Goal: Information Seeking & Learning: Learn about a topic

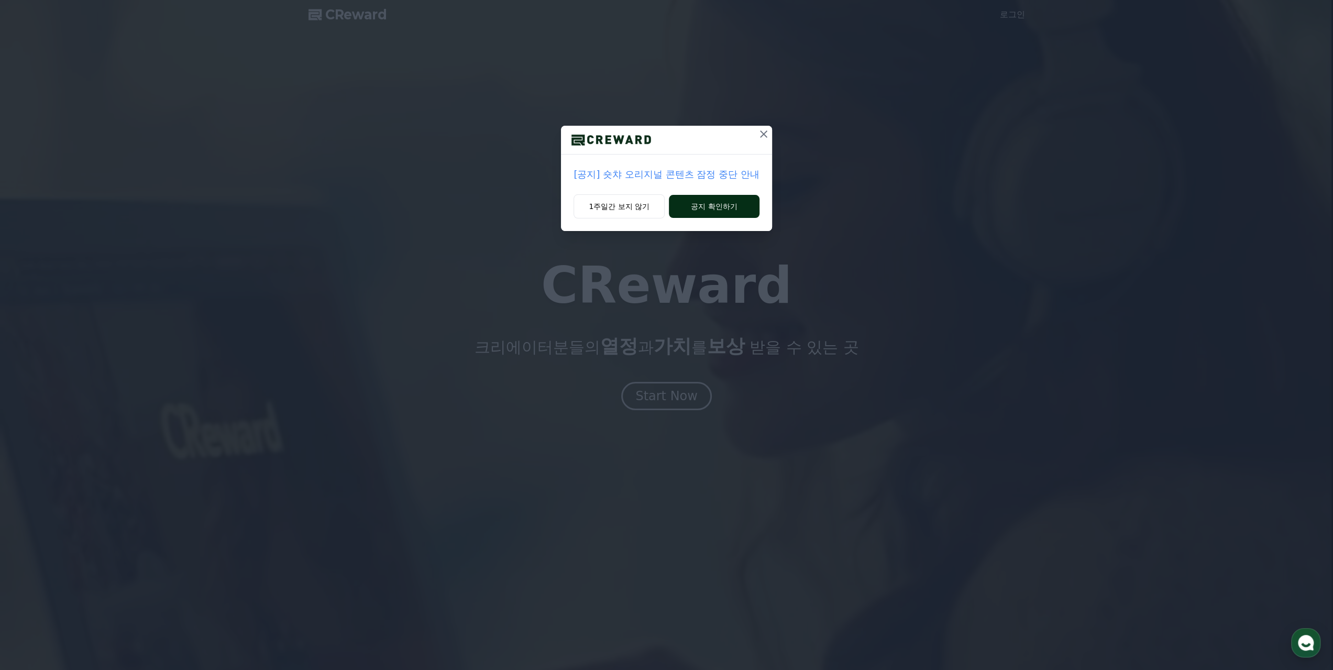
click at [729, 207] on button "공지 확인하기" at bounding box center [714, 206] width 91 height 23
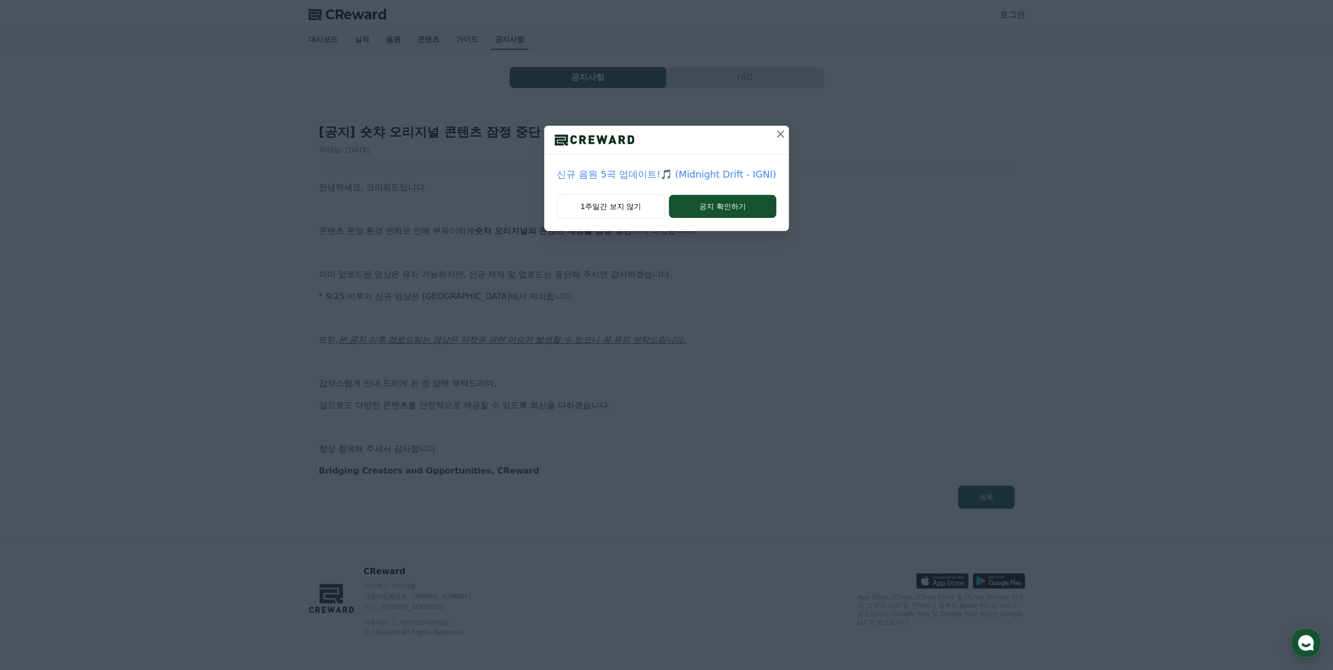
click at [778, 135] on icon at bounding box center [780, 133] width 7 height 7
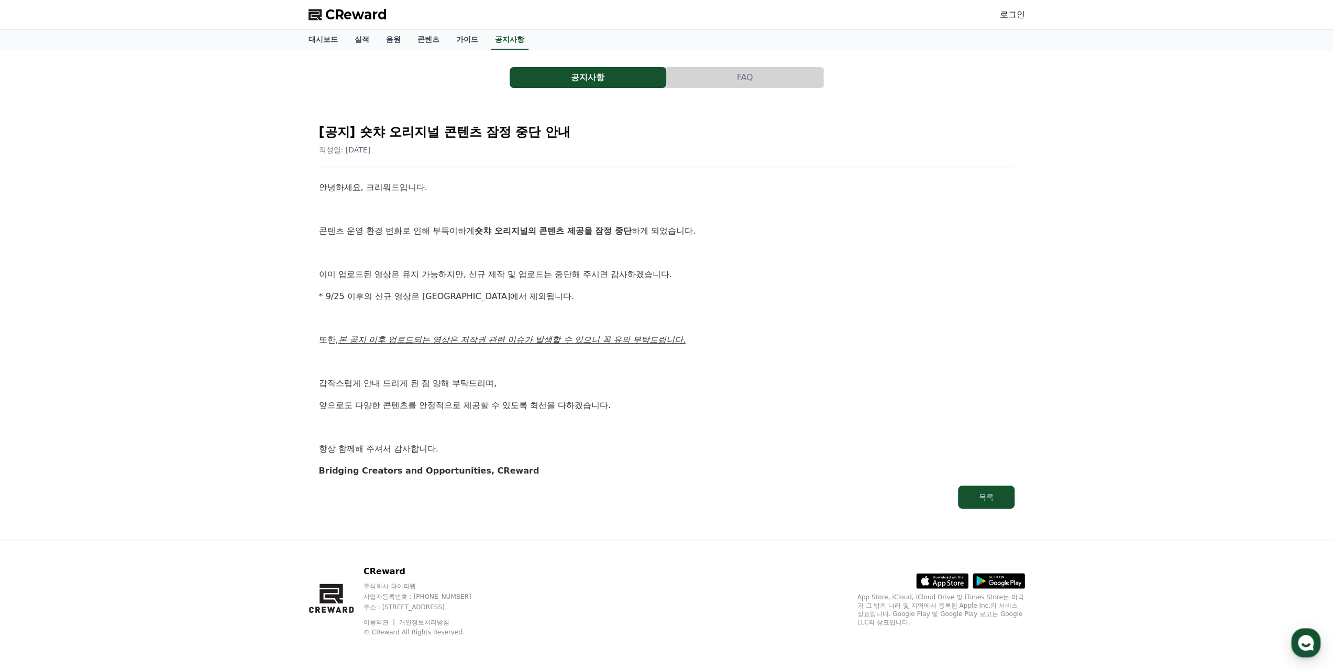
click at [722, 84] on button "FAQ" at bounding box center [745, 77] width 157 height 21
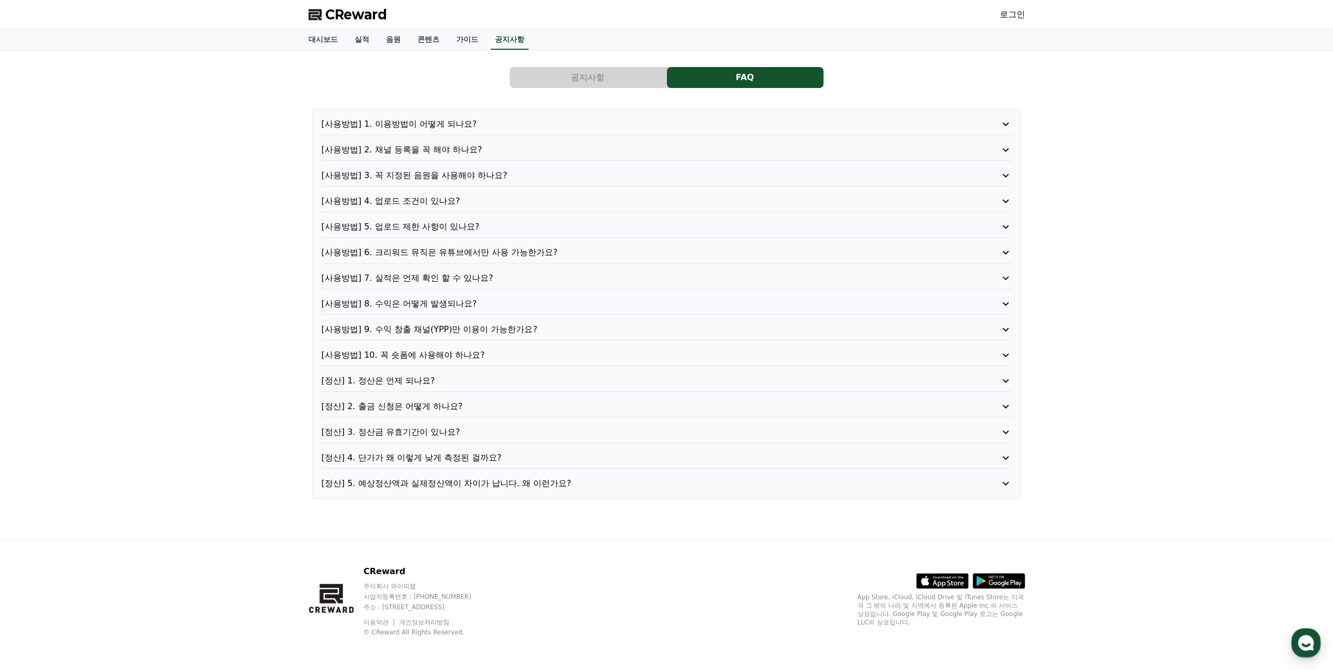
click at [1008, 302] on icon at bounding box center [1006, 304] width 6 height 4
click at [1008, 301] on icon at bounding box center [1006, 304] width 13 height 13
click at [1006, 348] on icon at bounding box center [1006, 354] width 13 height 13
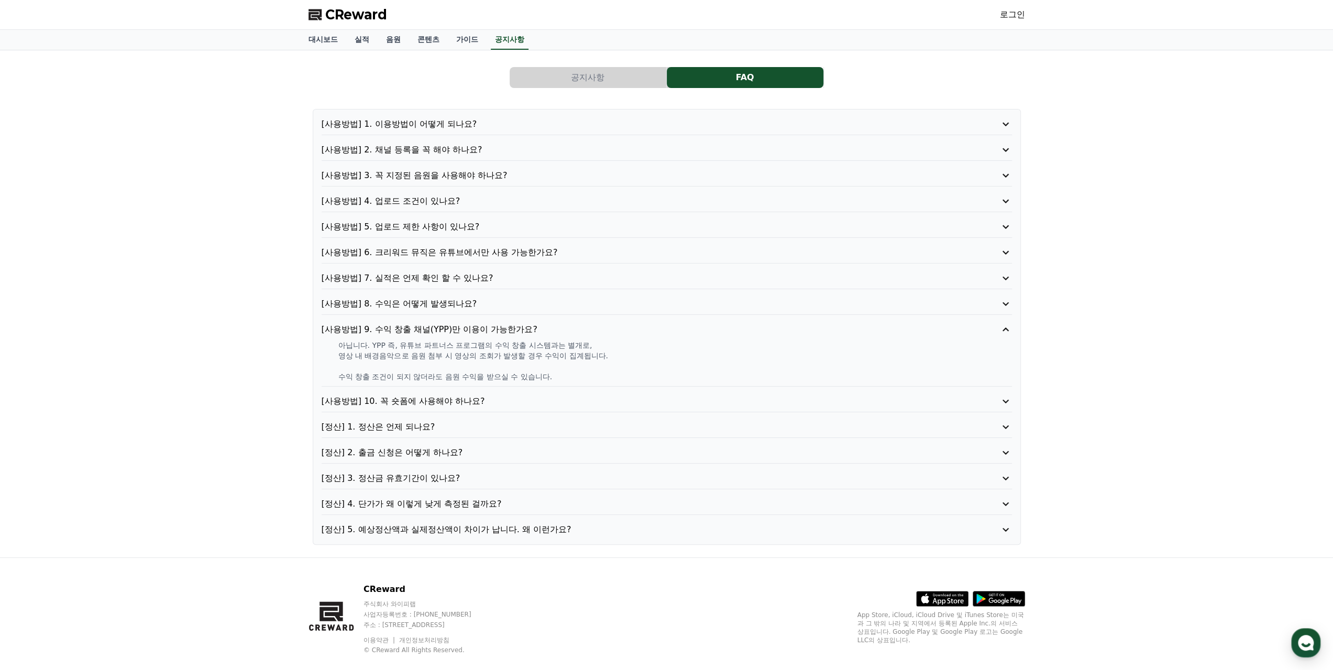
click at [1005, 498] on icon at bounding box center [1006, 504] width 13 height 13
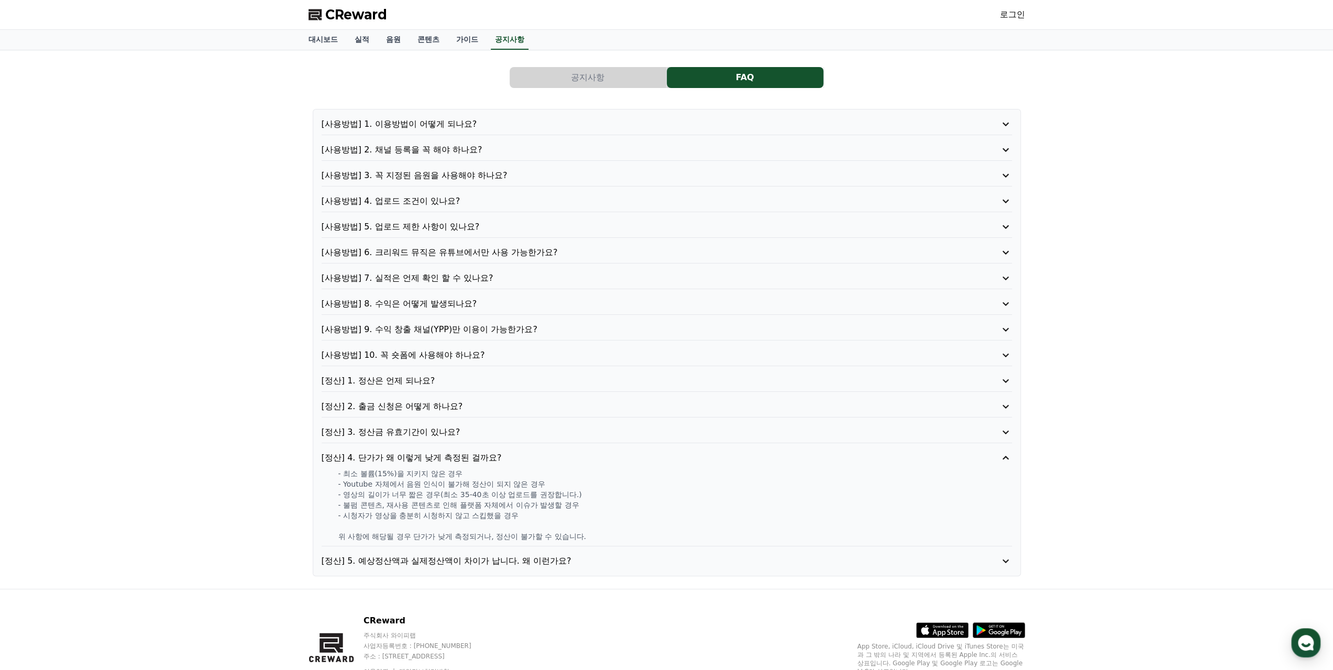
click at [1008, 432] on icon at bounding box center [1006, 432] width 13 height 13
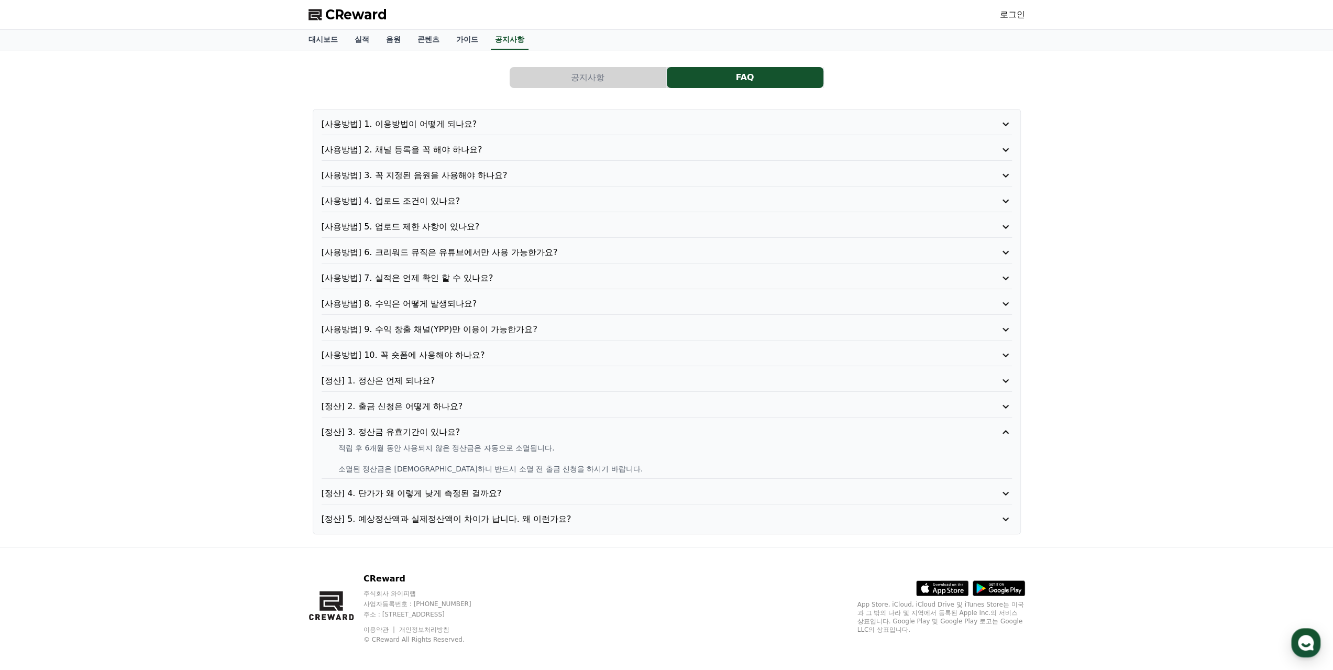
click at [339, 12] on span "CReward" at bounding box center [356, 14] width 62 height 17
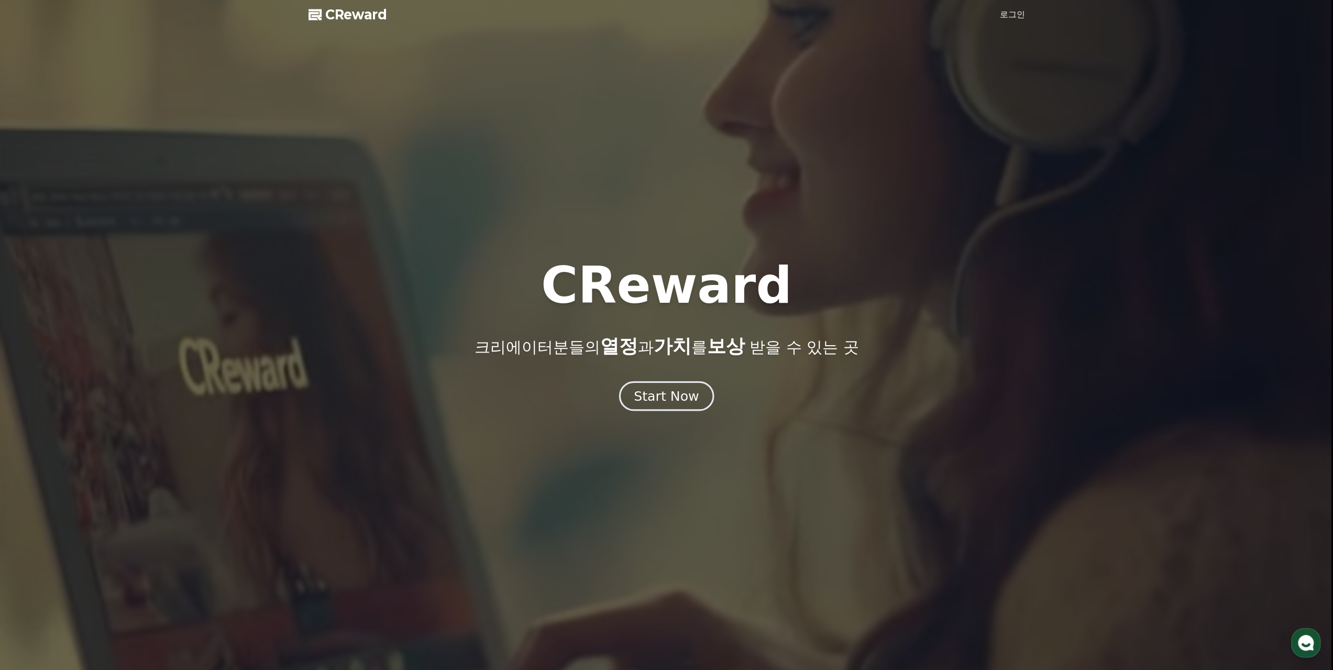
click at [668, 398] on div "Start Now" at bounding box center [666, 396] width 65 height 18
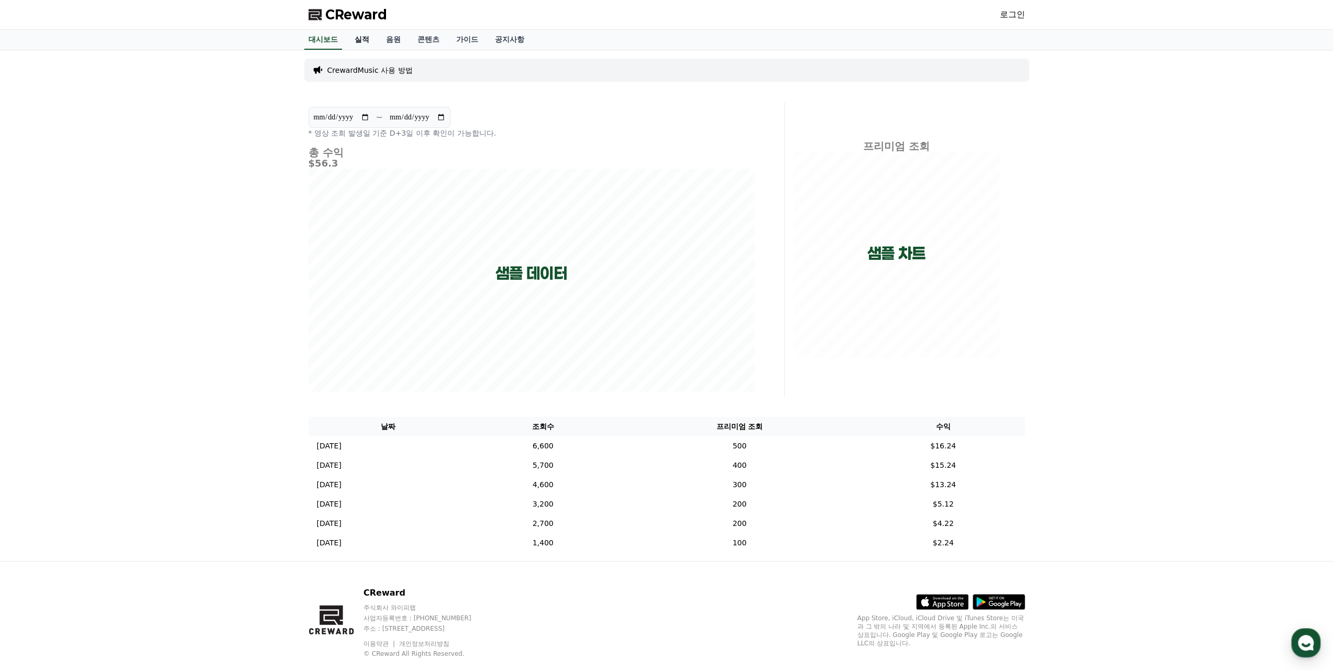
click at [368, 41] on link "실적" at bounding box center [361, 40] width 31 height 20
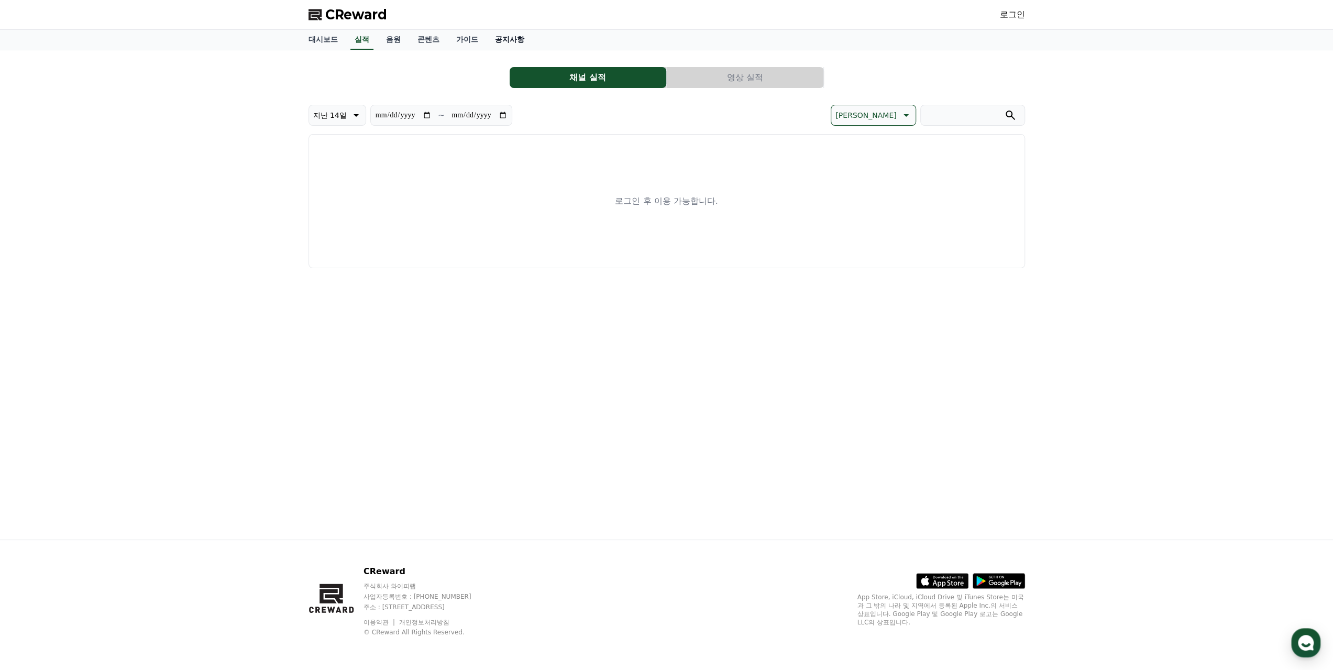
click at [522, 40] on link "공지사항" at bounding box center [510, 40] width 46 height 20
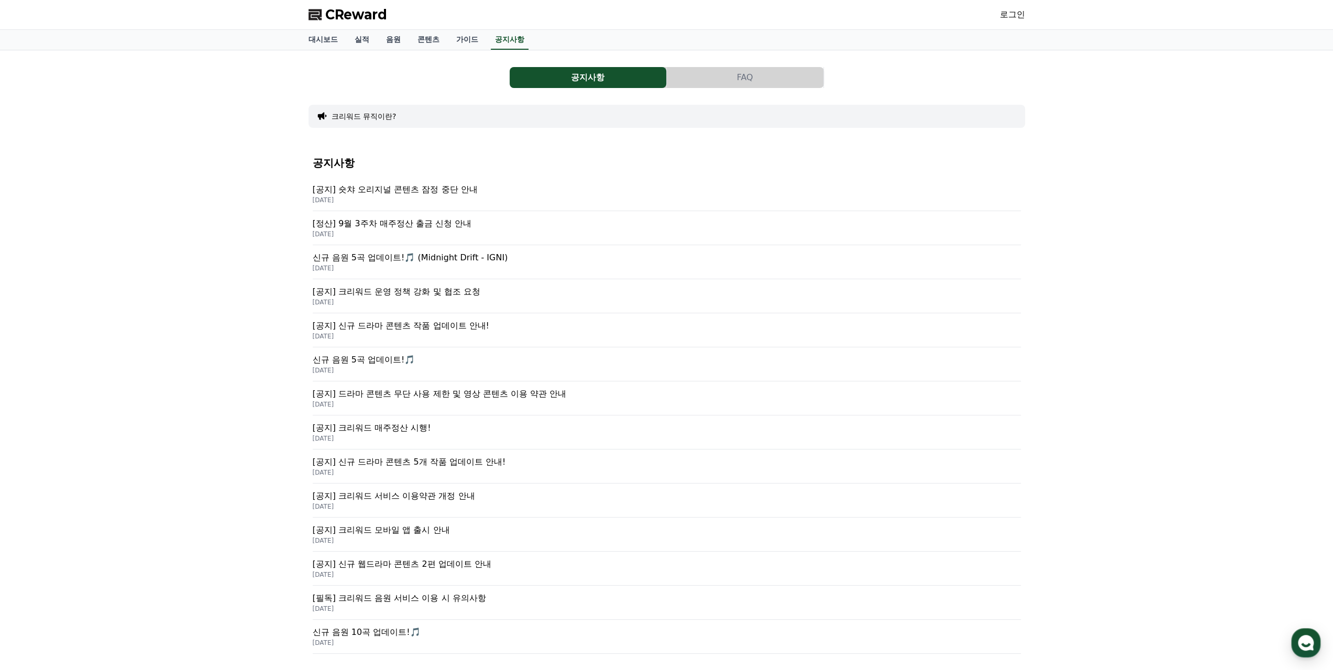
click at [390, 190] on p "[공지] 숏챠 오리지널 콘텐츠 잠정 중단 안내" at bounding box center [667, 189] width 708 height 13
